Goal: Task Accomplishment & Management: Complete application form

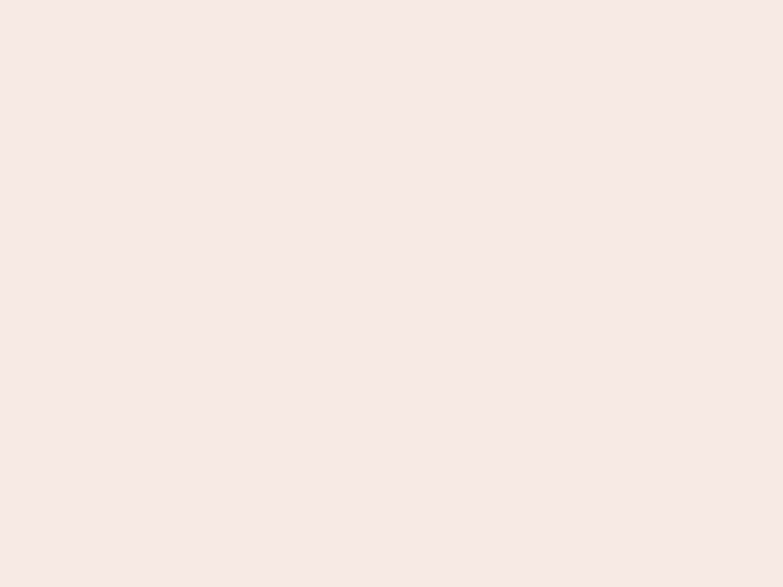
click at [391, 293] on nb-app "Almost there Thank you for registering for Newbook. Your account is under revie…" at bounding box center [391, 293] width 783 height 587
click at [391, 0] on nb-app "Almost there Thank you for registering for Newbook. Your account is under revie…" at bounding box center [391, 293] width 783 height 587
click at [418, 0] on nb-app "Almost there Thank you for registering for Newbook. Your account is under revie…" at bounding box center [391, 293] width 783 height 587
click at [391, 293] on nb-app "Almost there Thank you for registering for Newbook. Your account is under revie…" at bounding box center [391, 293] width 783 height 587
click at [391, 0] on nb-app "Almost there Thank you for registering for Newbook. Your account is under revie…" at bounding box center [391, 293] width 783 height 587
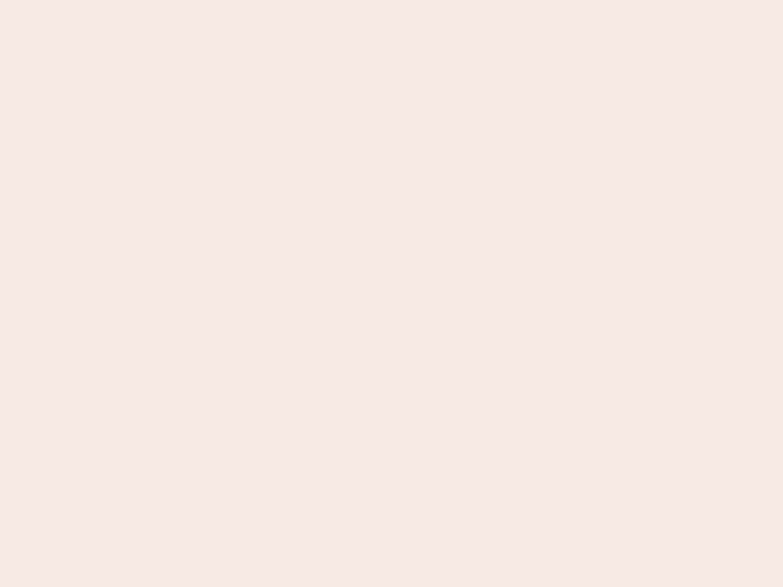
click at [273, 0] on nb-app "Almost there Thank you for registering for Newbook. Your account is under revie…" at bounding box center [391, 293] width 783 height 587
click at [391, 293] on nb-app "Almost there Thank you for registering for Newbook. Your account is under revie…" at bounding box center [391, 293] width 783 height 587
click at [391, 0] on nb-app "Almost there Thank you for registering for Newbook. Your account is under revie…" at bounding box center [391, 293] width 783 height 587
click at [273, 0] on nb-app "Almost there Thank you for registering for Newbook. Your account is under revie…" at bounding box center [391, 293] width 783 height 587
click at [391, 293] on nb-app "Almost there Thank you for registering for Newbook. Your account is under revie…" at bounding box center [391, 293] width 783 height 587
